Goal: Information Seeking & Learning: Learn about a topic

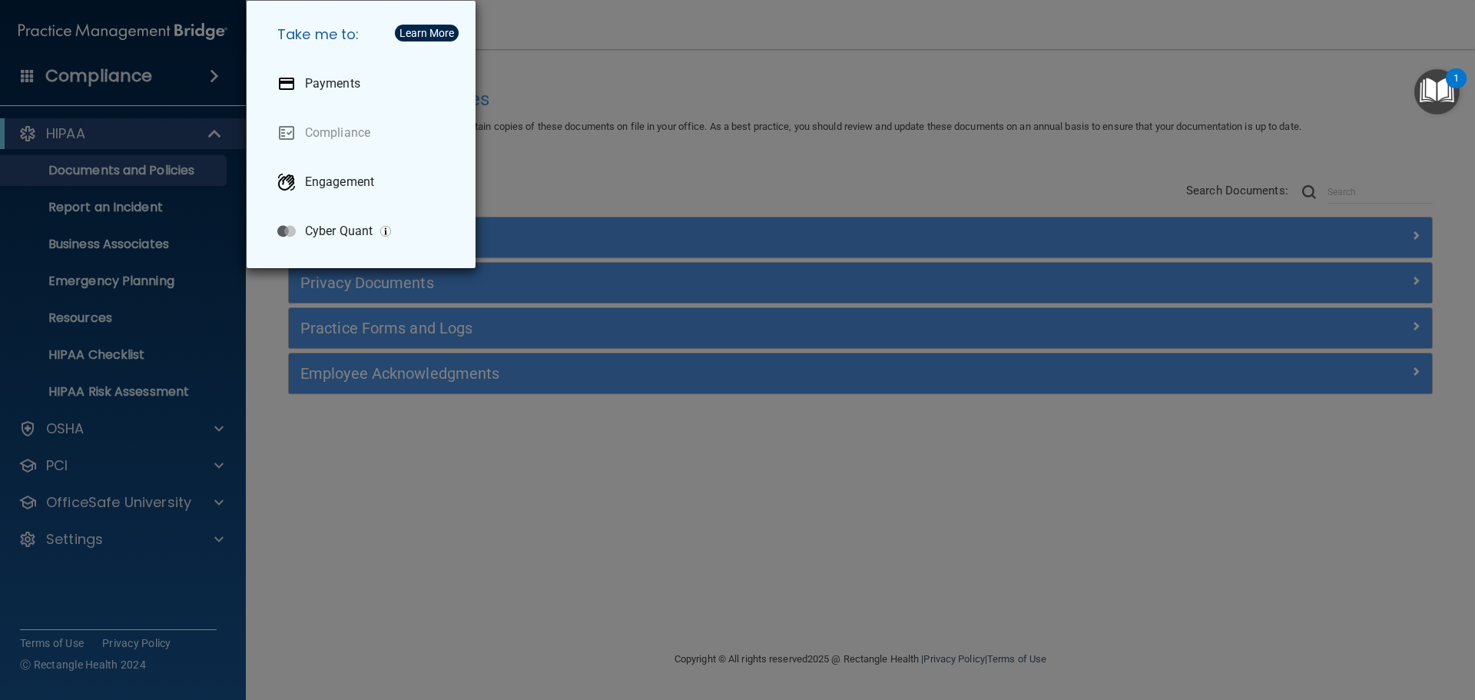
drag, startPoint x: 0, startPoint y: 0, endPoint x: 769, endPoint y: 179, distance: 789.5
click at [769, 179] on div "Take me to: Payments Compliance Engagement Cyber Quant" at bounding box center [737, 350] width 1475 height 700
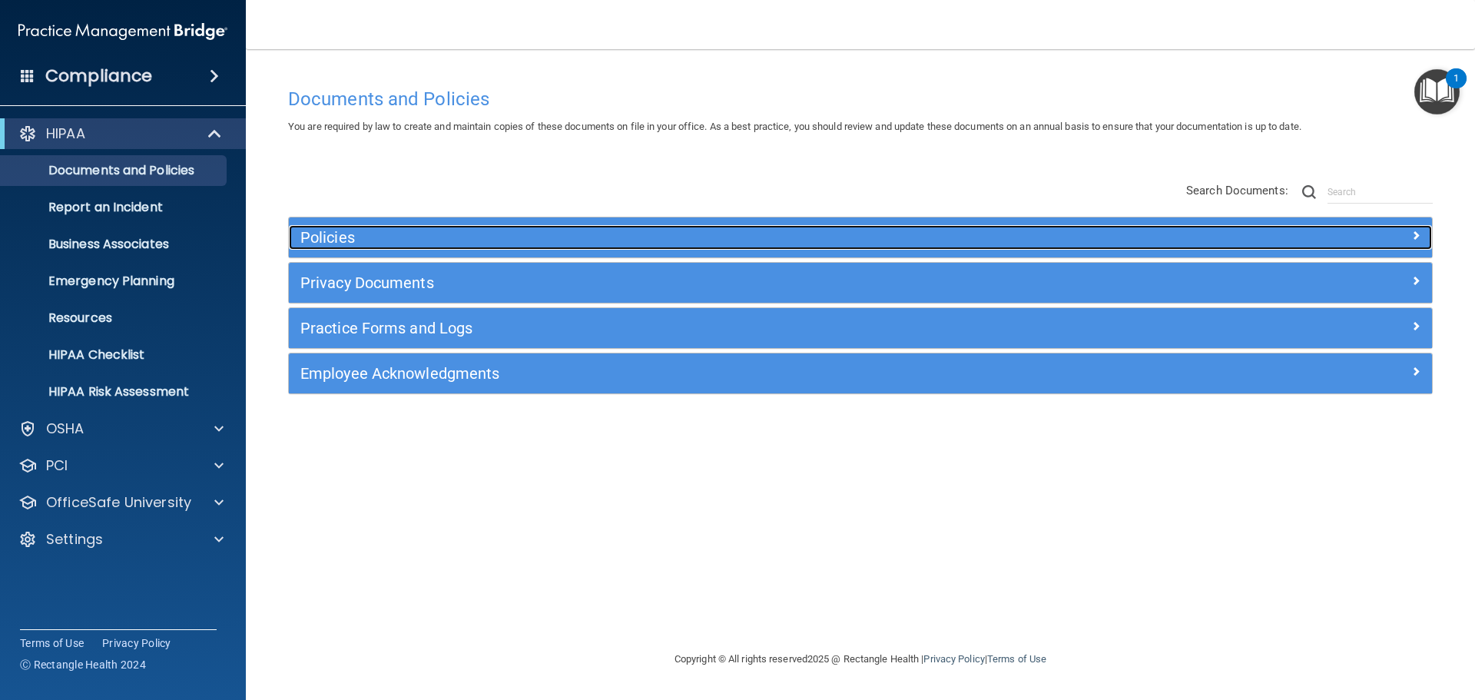
click at [1421, 234] on div at bounding box center [1289, 234] width 286 height 18
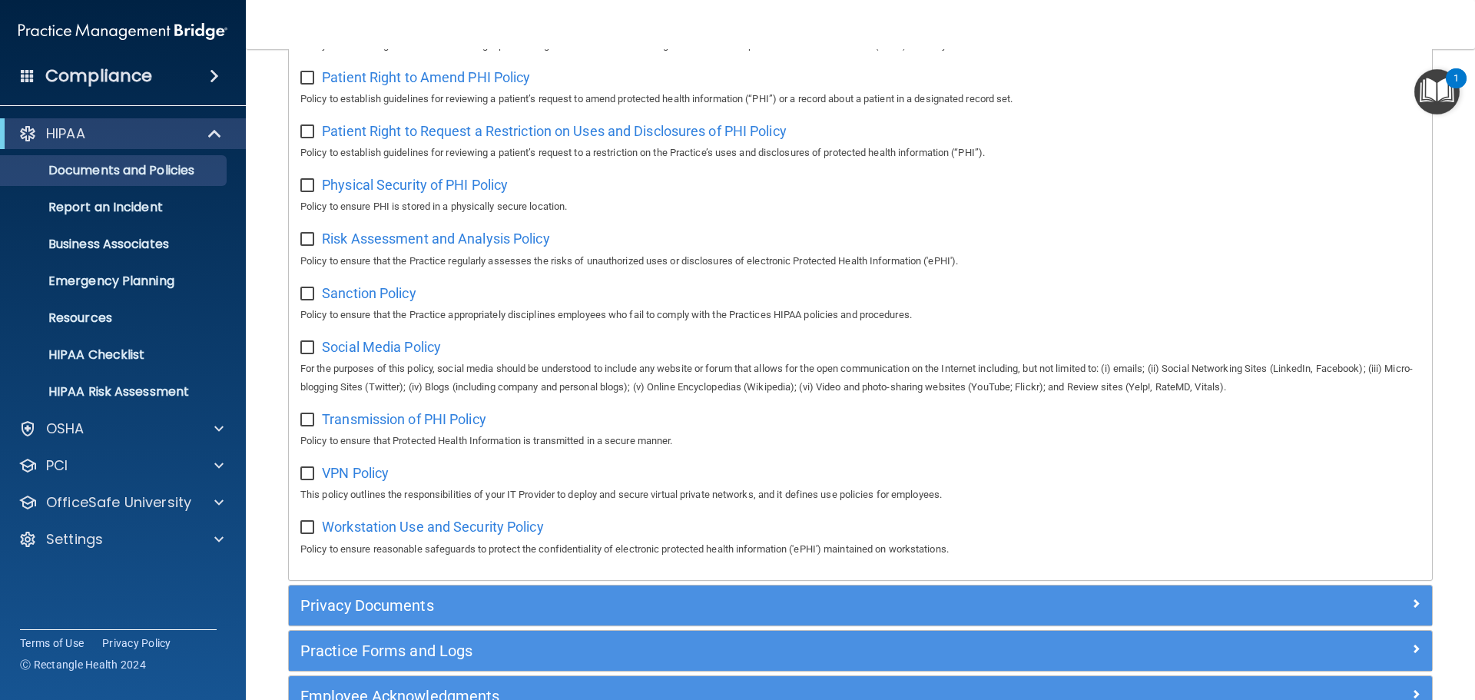
scroll to position [999, 0]
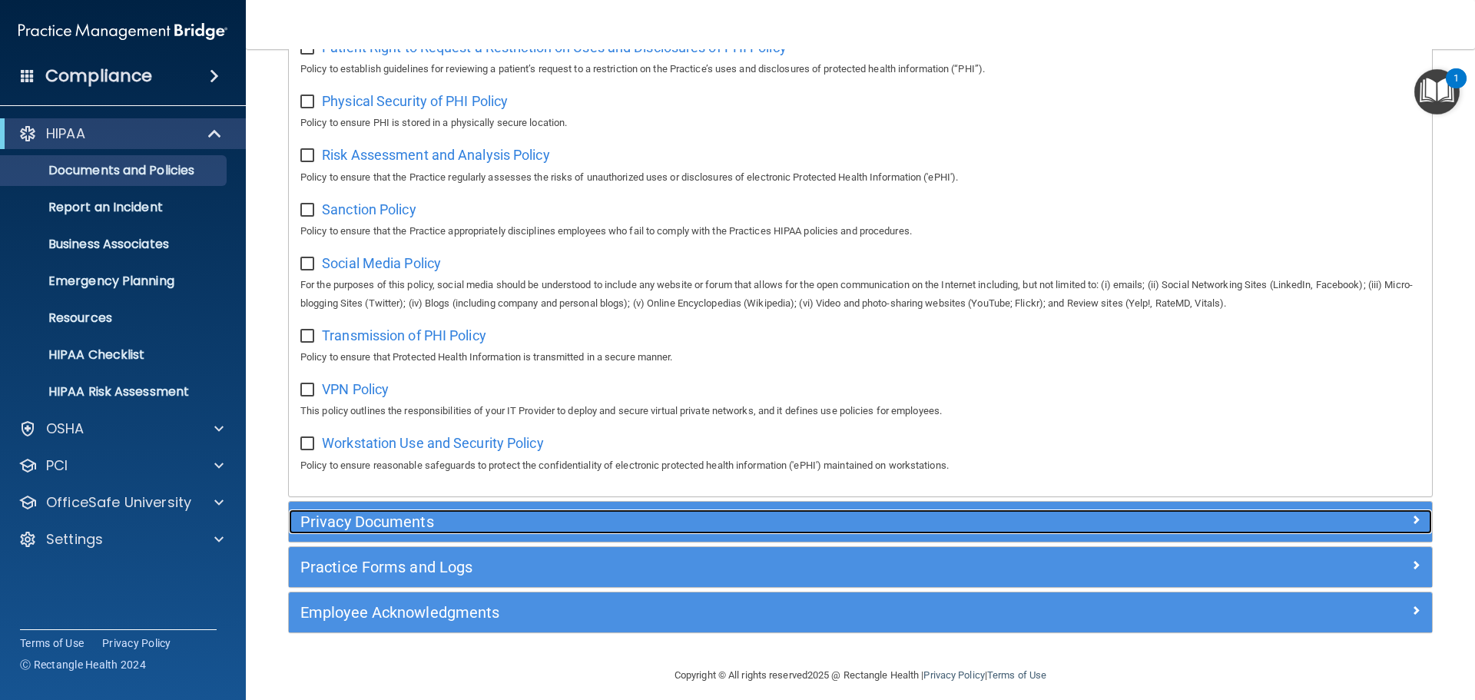
click at [634, 530] on h5 "Privacy Documents" at bounding box center [717, 521] width 834 height 17
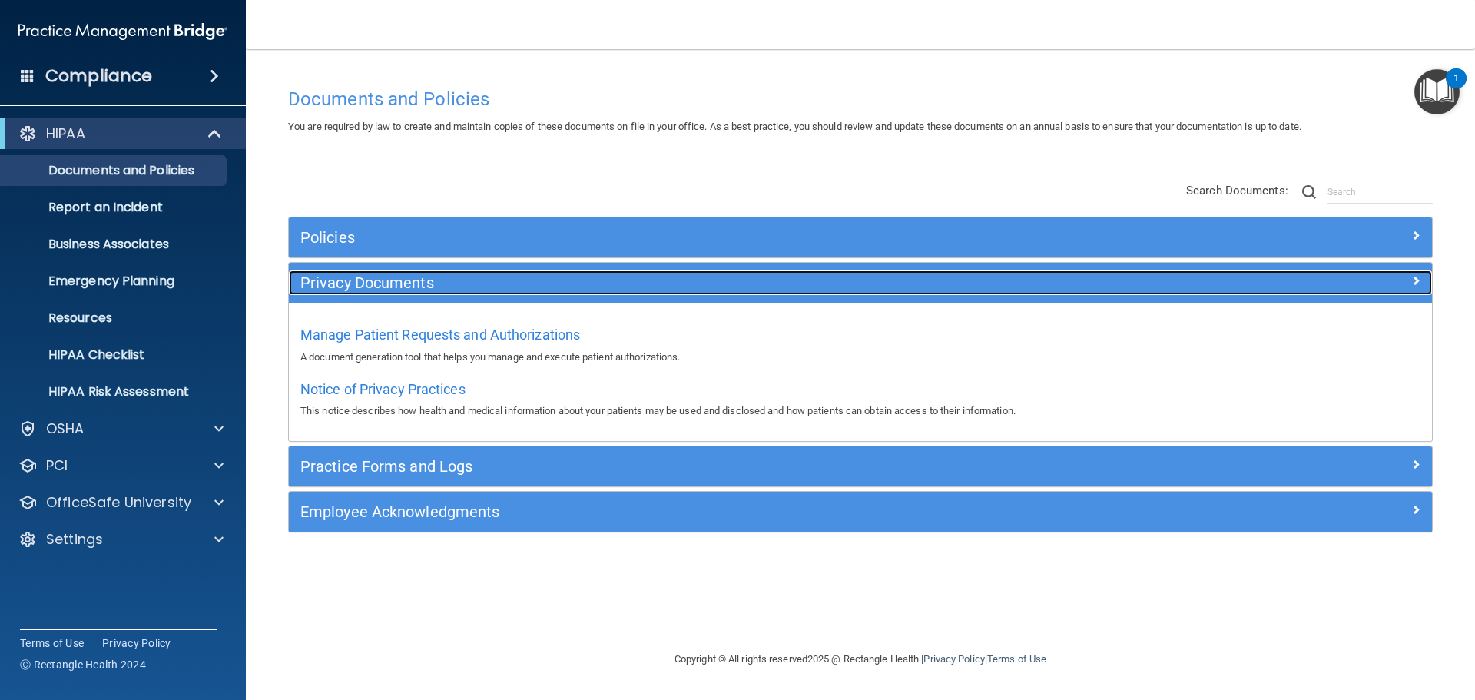
scroll to position [0, 0]
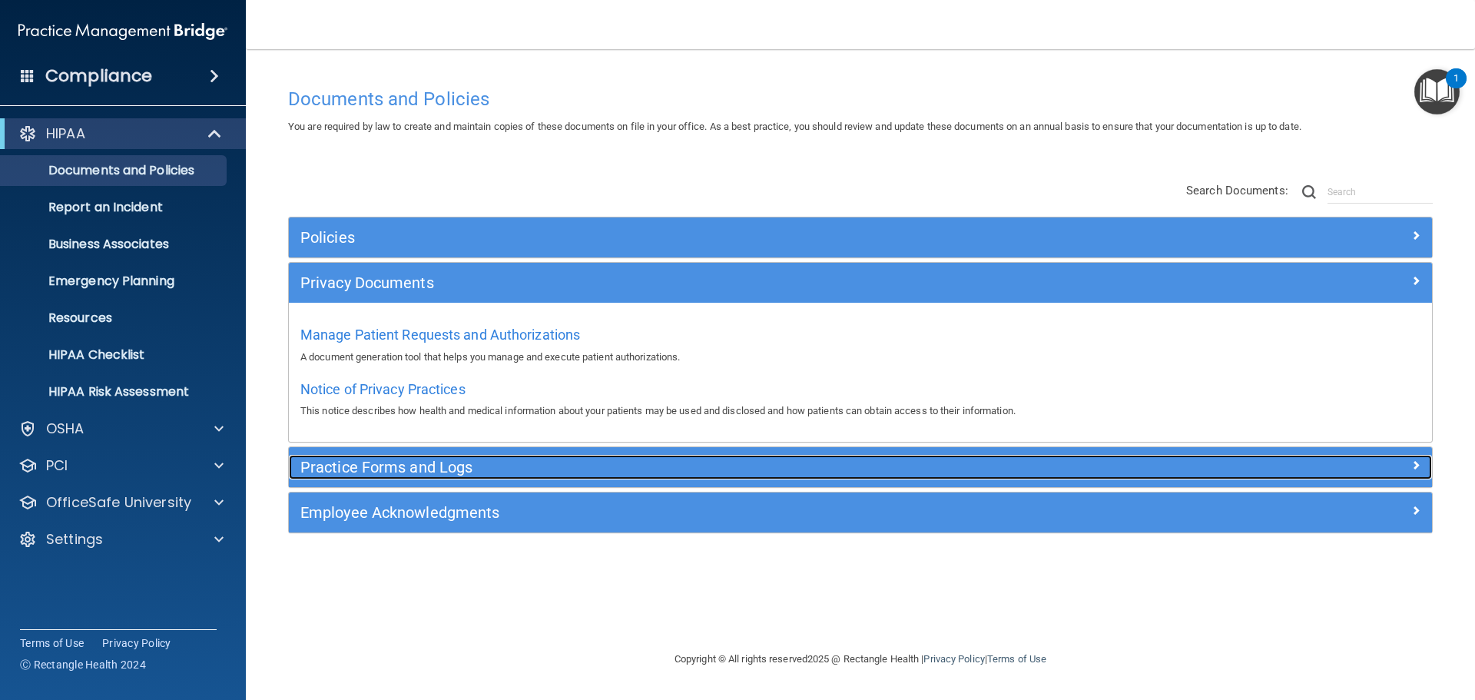
click at [439, 466] on h5 "Practice Forms and Logs" at bounding box center [717, 467] width 834 height 17
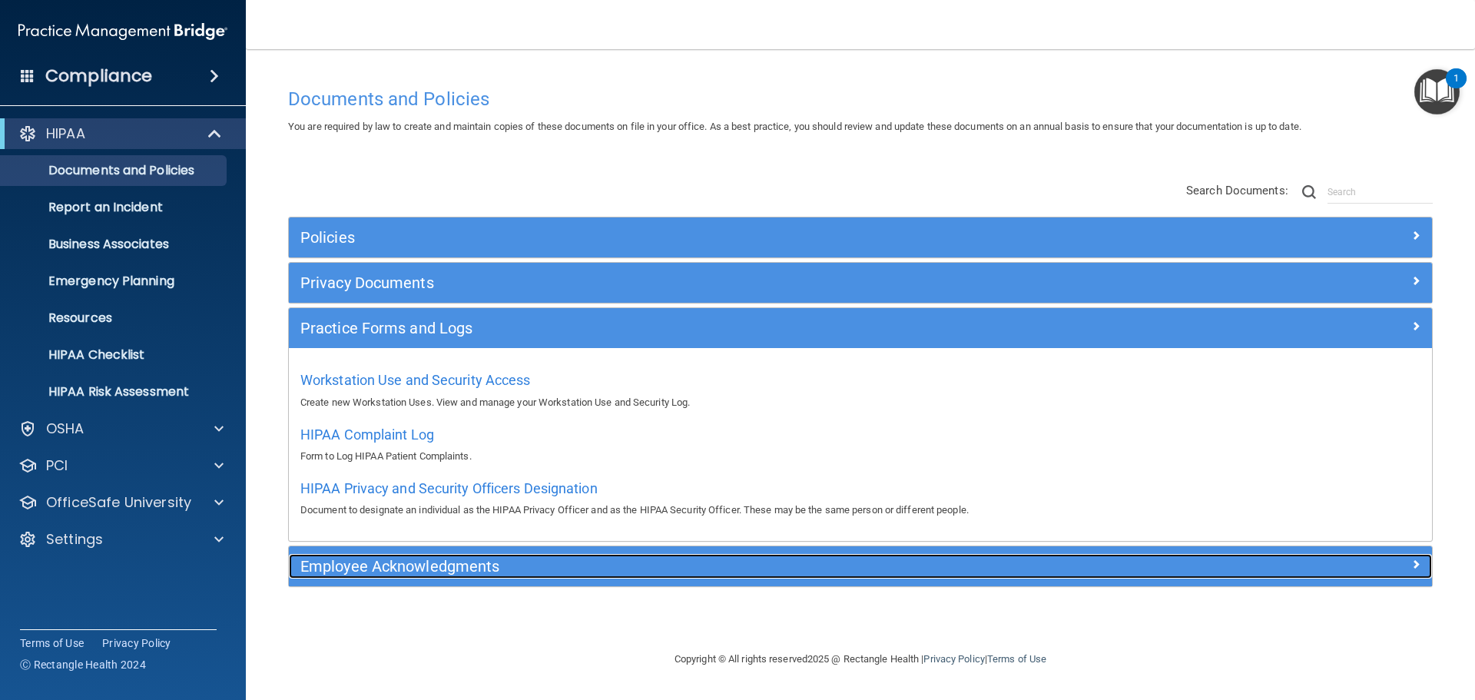
click at [498, 568] on h5 "Employee Acknowledgments" at bounding box center [717, 566] width 834 height 17
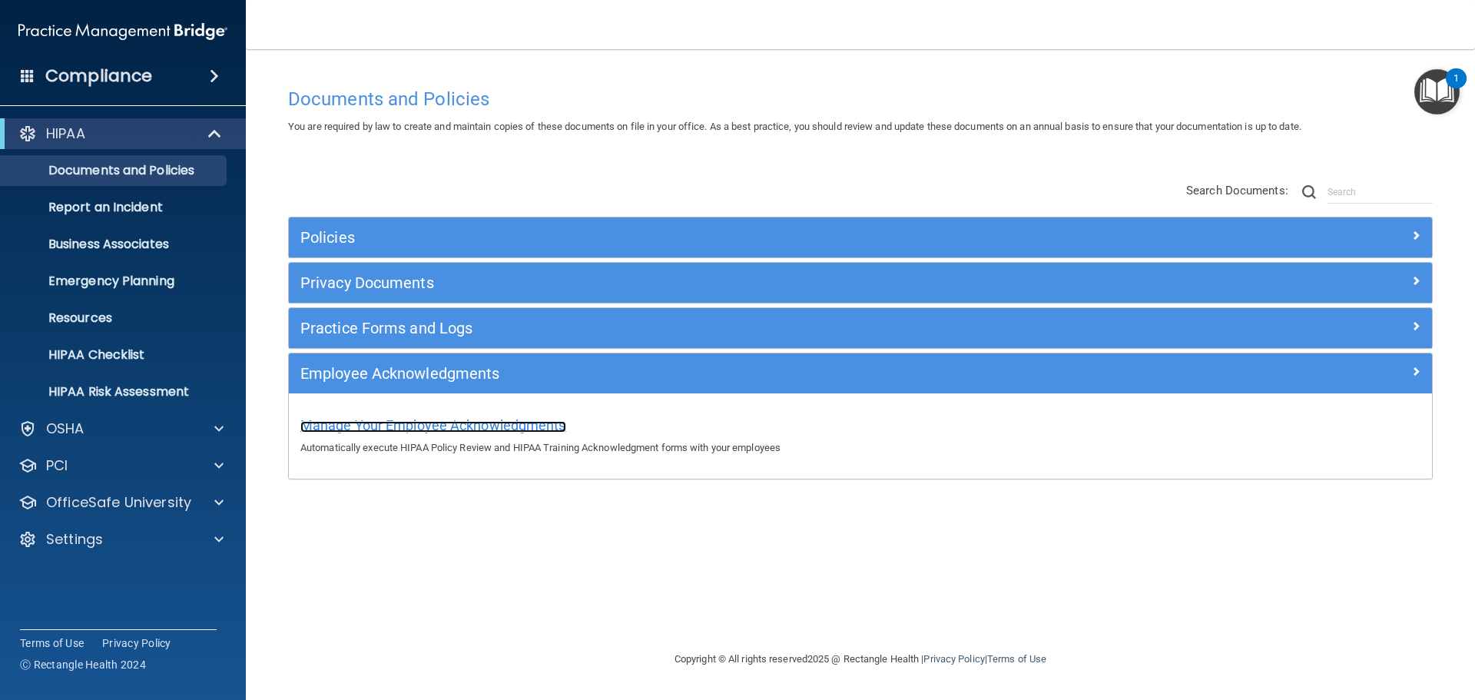
click at [452, 426] on span "Manage Your Employee Acknowledgments" at bounding box center [433, 425] width 266 height 16
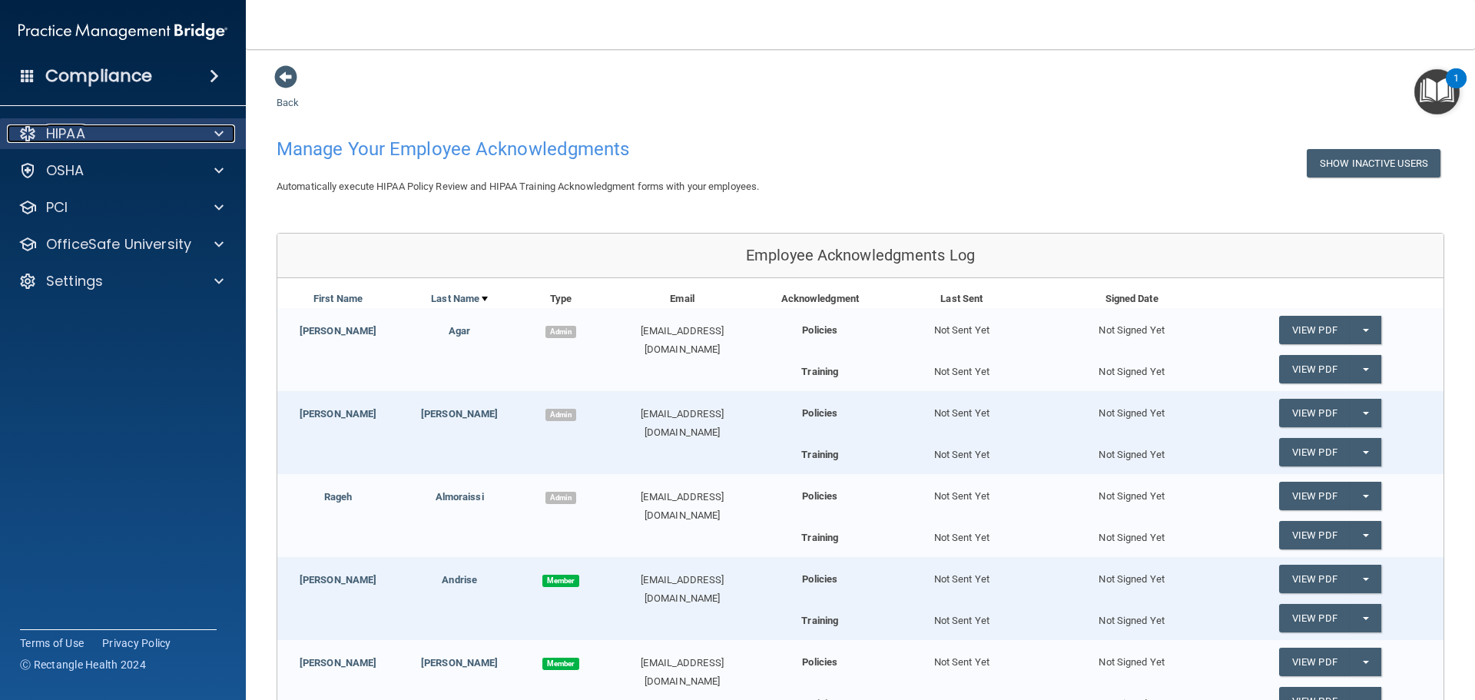
click at [224, 135] on div at bounding box center [216, 133] width 38 height 18
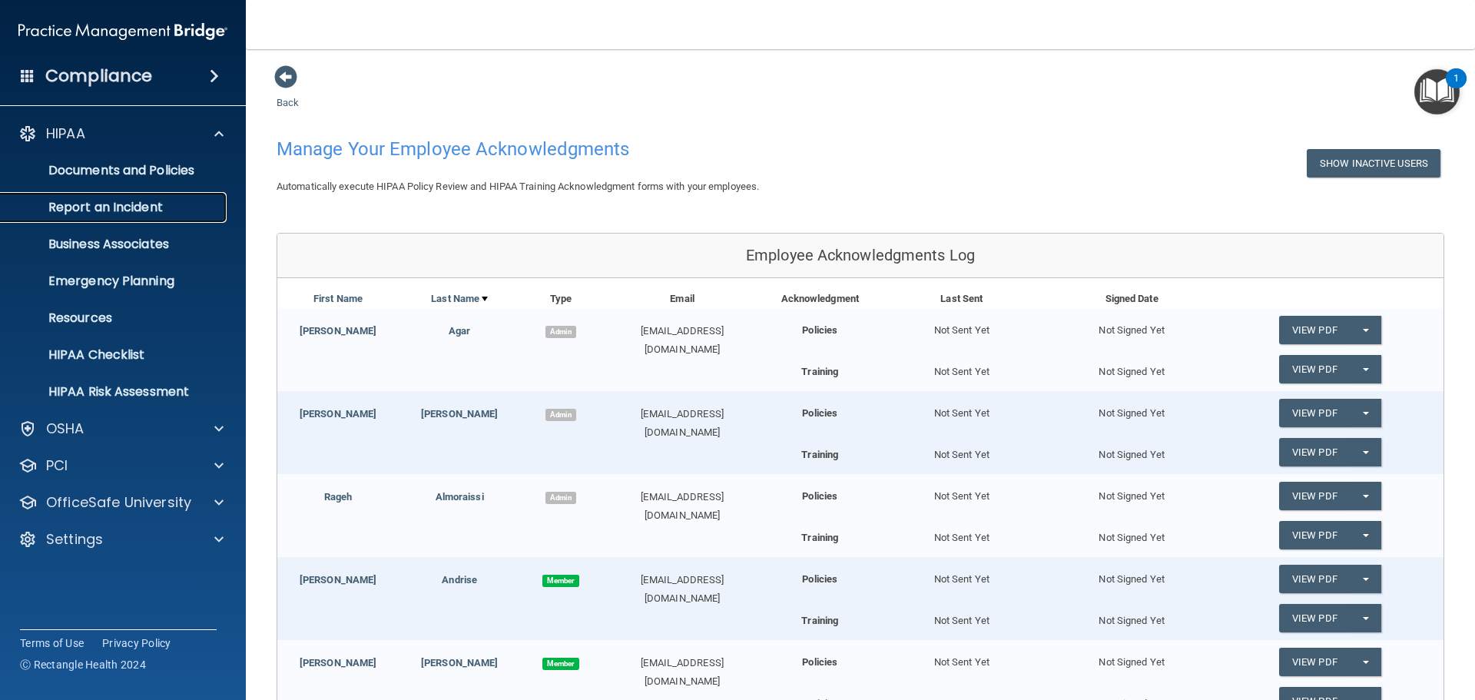
click at [132, 205] on p "Report an Incident" at bounding box center [115, 207] width 210 height 15
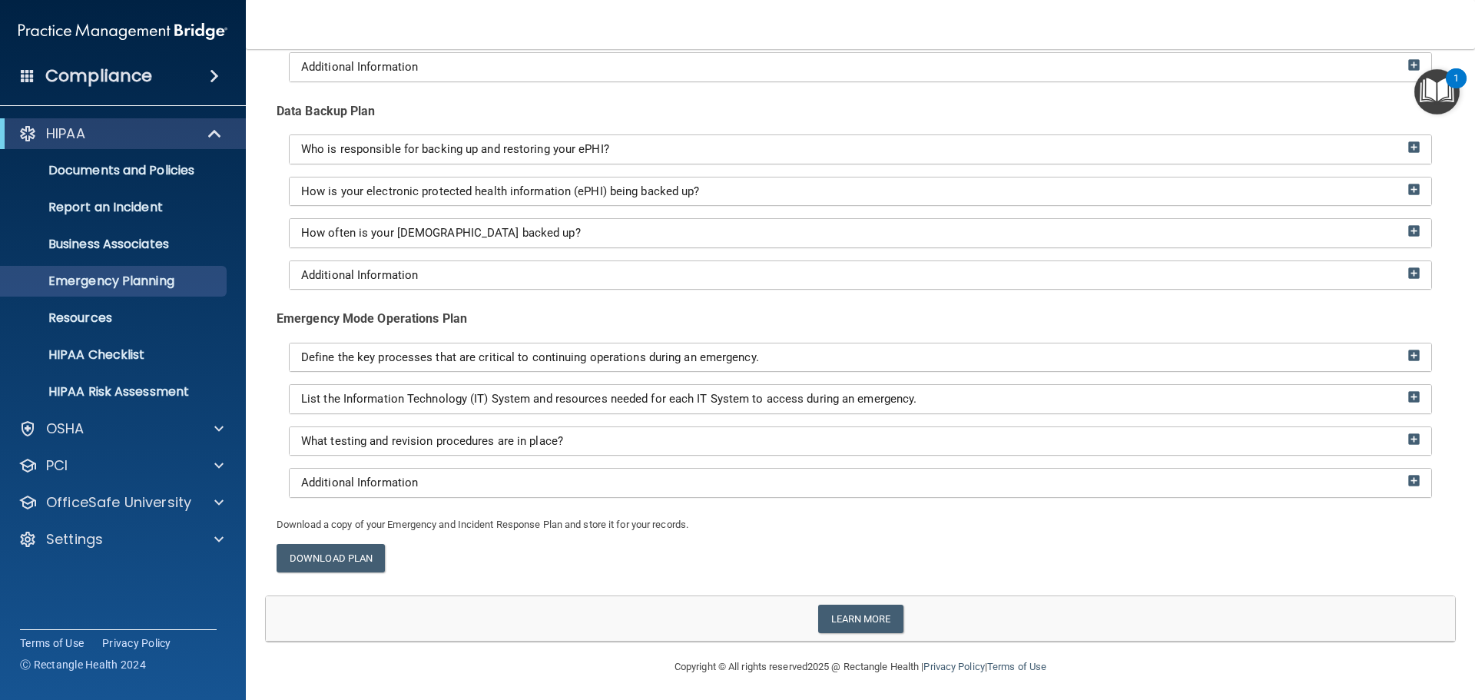
scroll to position [241, 0]
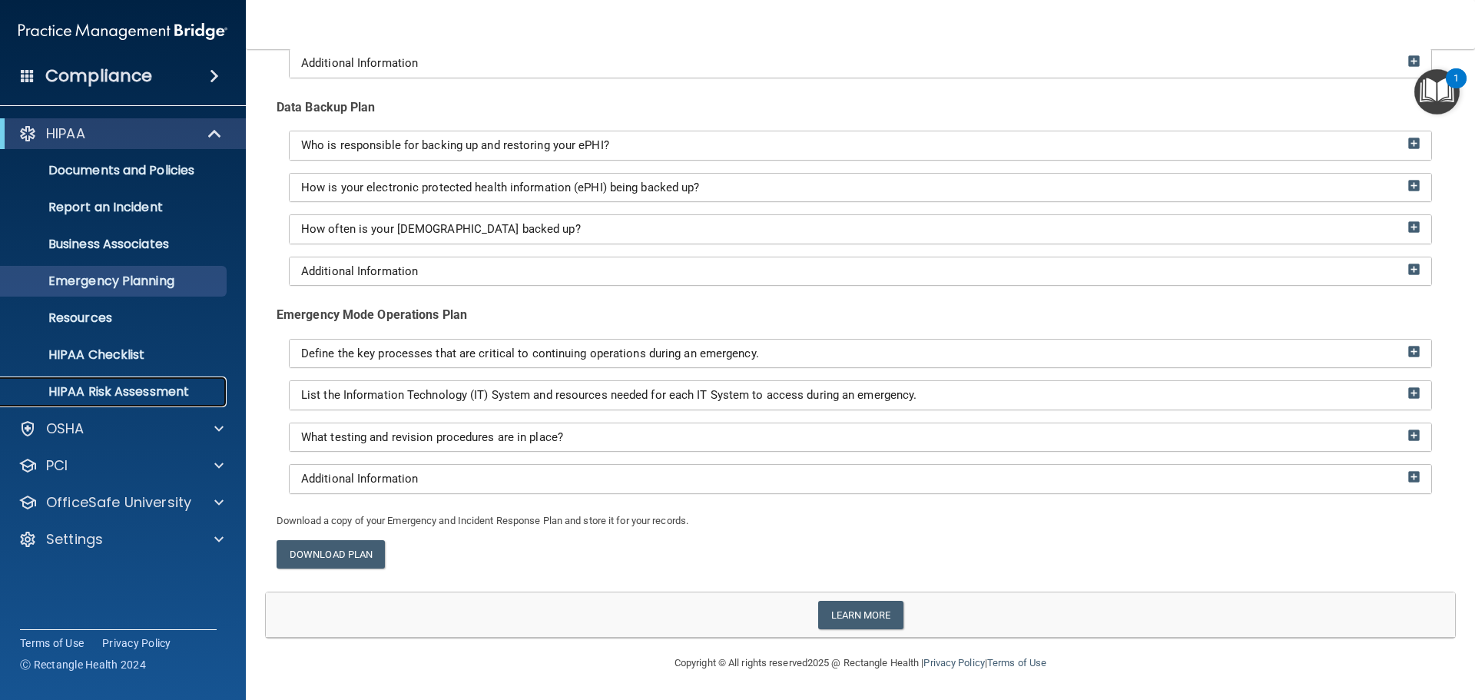
click at [139, 386] on p "HIPAA Risk Assessment" at bounding box center [115, 391] width 210 height 15
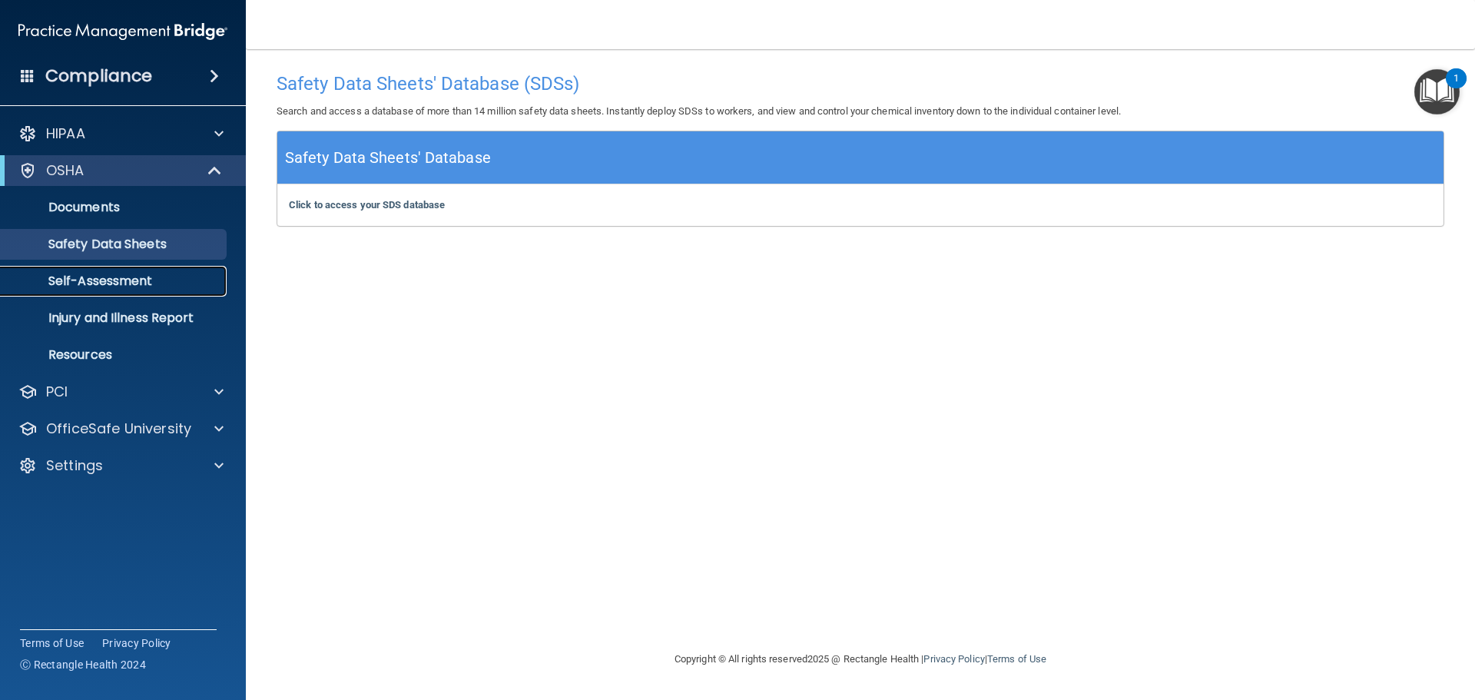
click at [149, 279] on p "Self-Assessment" at bounding box center [115, 280] width 210 height 15
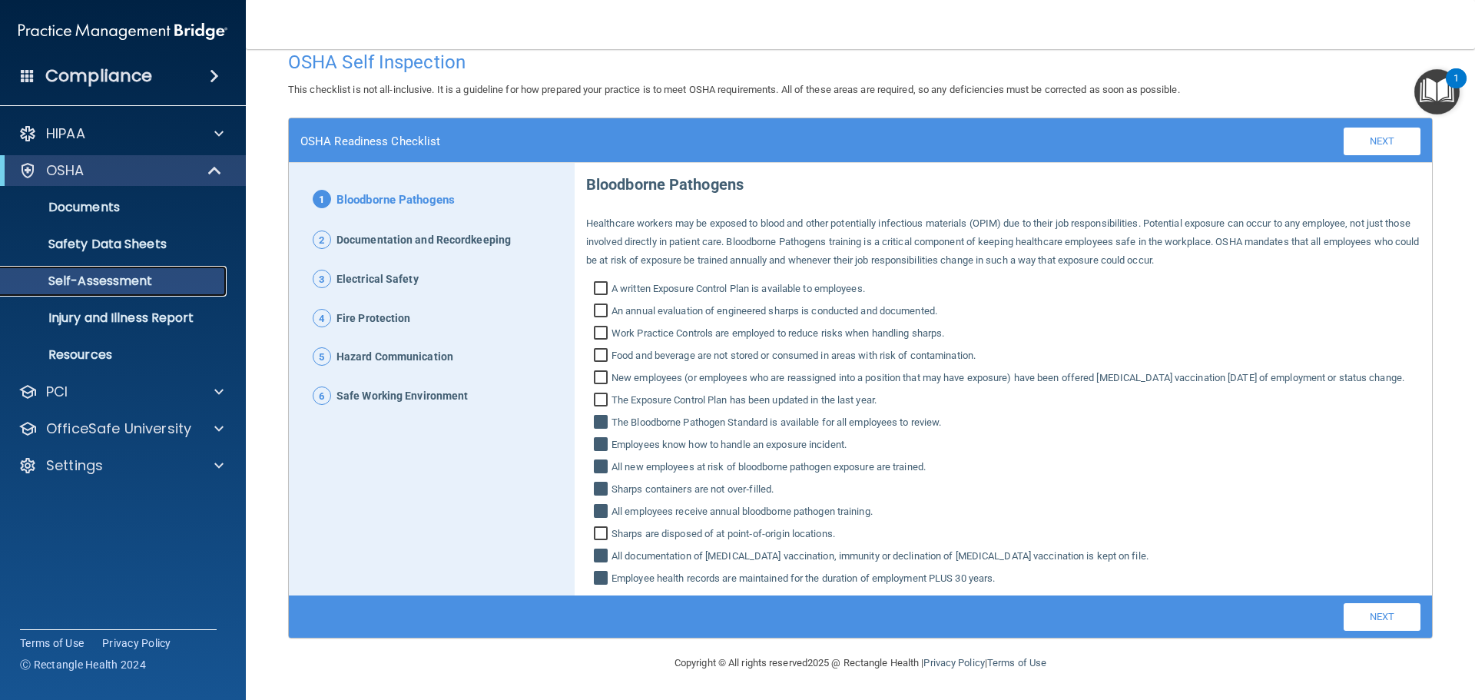
scroll to position [40, 0]
click at [412, 230] on span "Documentation and Recordkeeping" at bounding box center [423, 240] width 174 height 20
click at [96, 322] on p "Injury and Illness Report" at bounding box center [115, 317] width 210 height 15
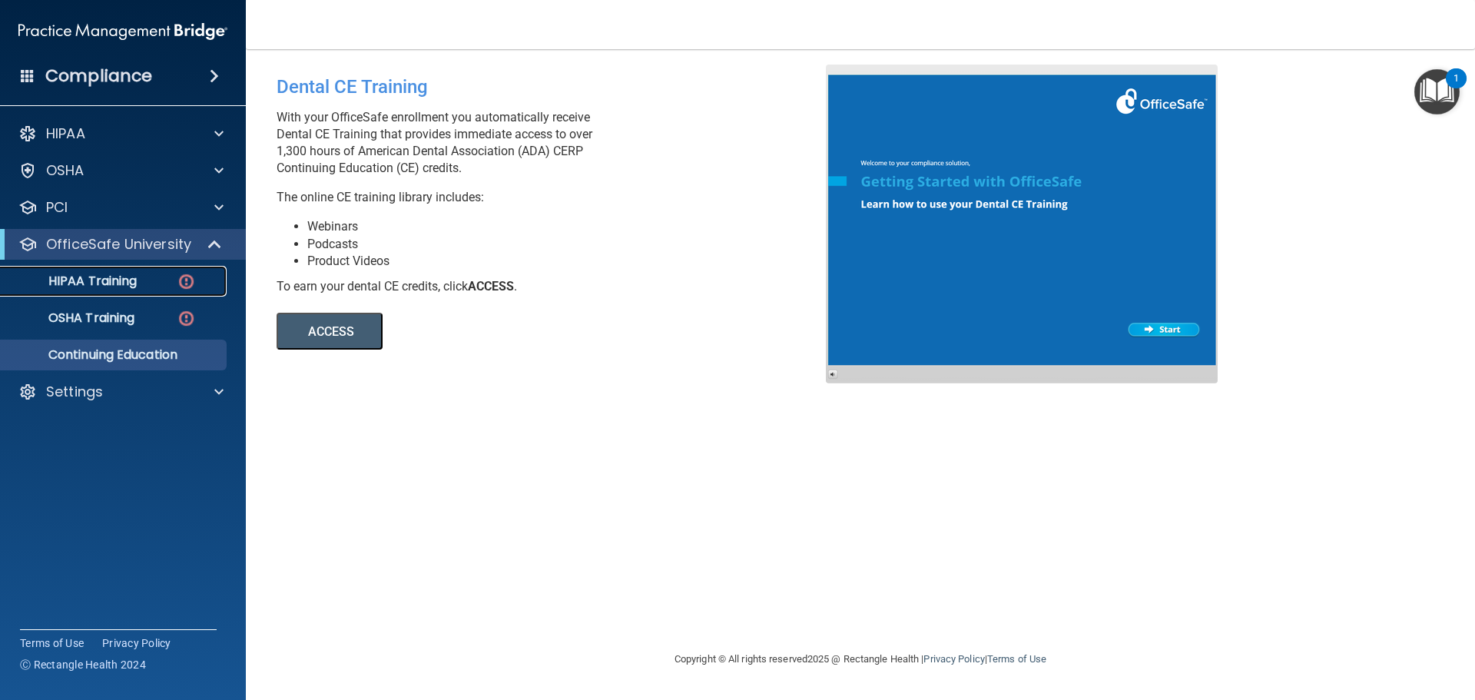
click at [71, 287] on p "HIPAA Training" at bounding box center [73, 280] width 127 height 15
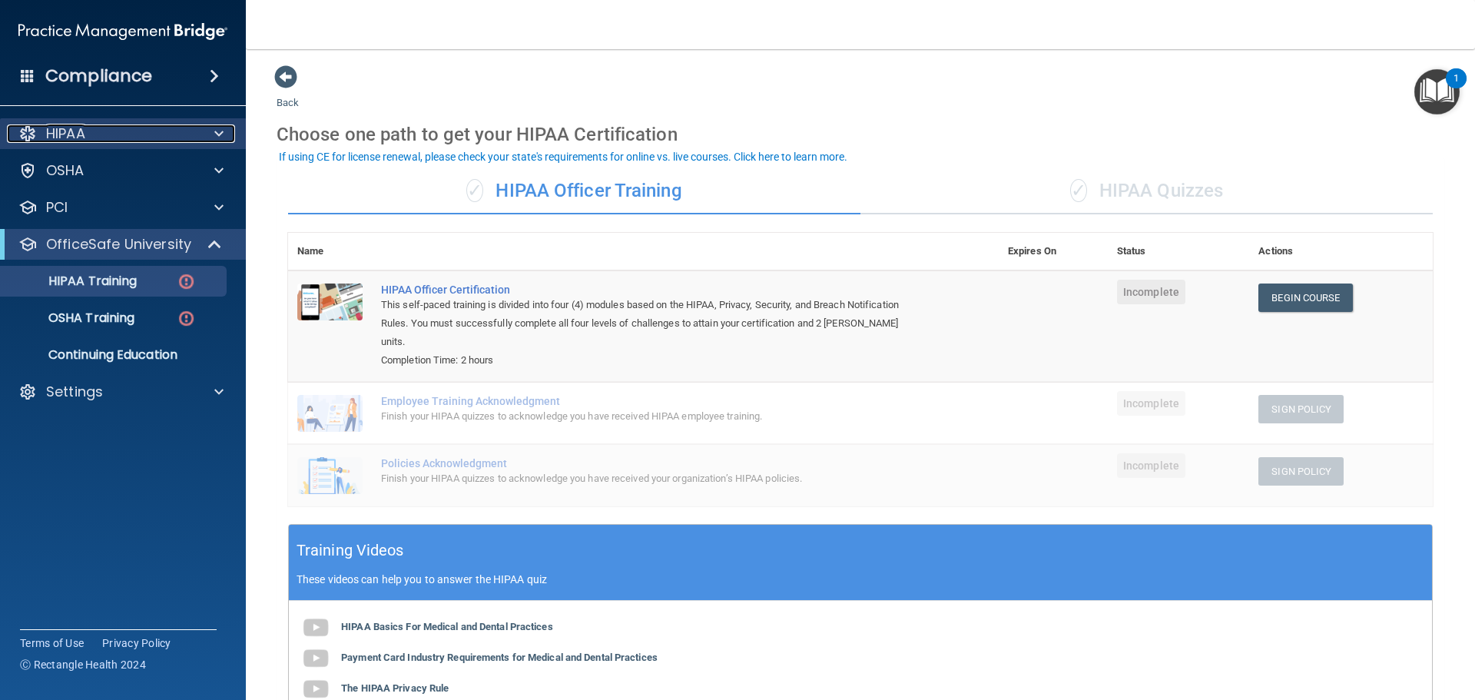
click at [161, 137] on div "HIPAA" at bounding box center [102, 133] width 191 height 18
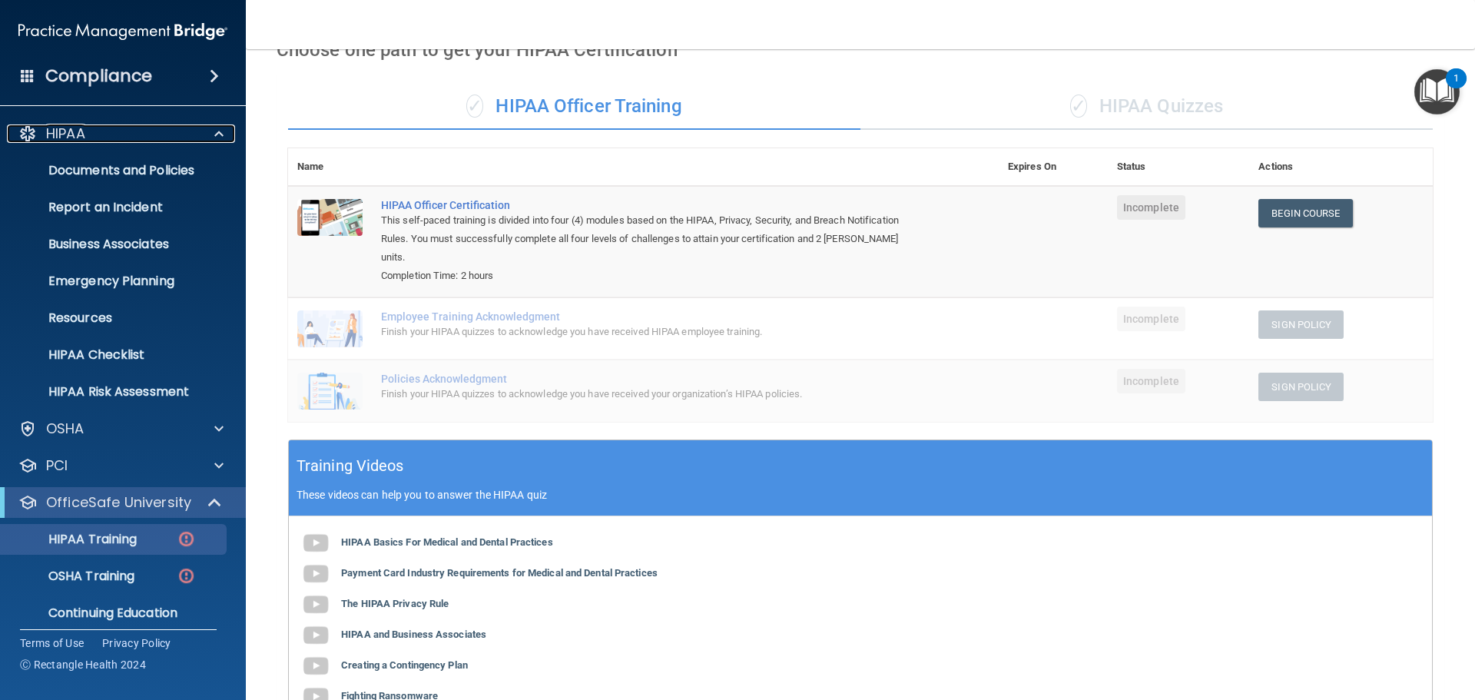
scroll to position [53, 0]
